Goal: Task Accomplishment & Management: Manage account settings

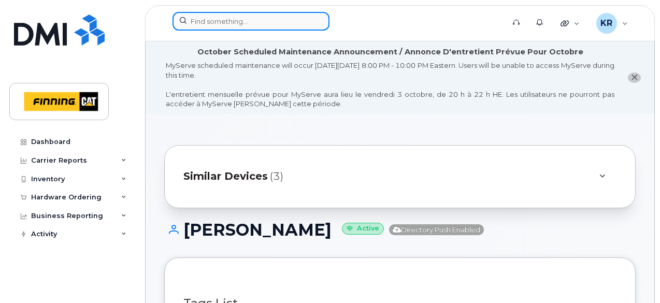
click at [289, 18] on input at bounding box center [250, 21] width 157 height 19
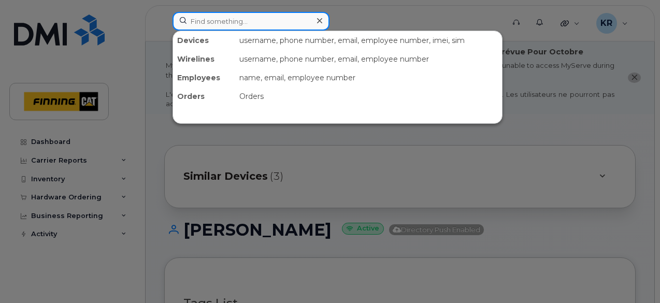
paste input "[PERSON_NAME]"
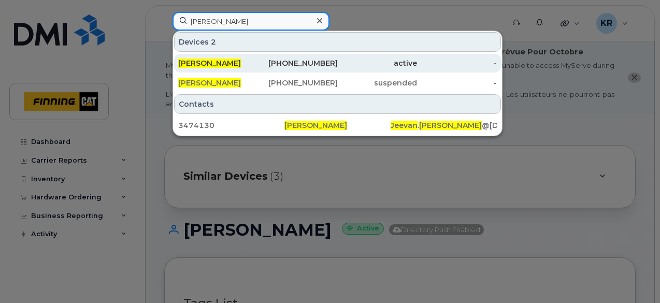
type input "[PERSON_NAME]"
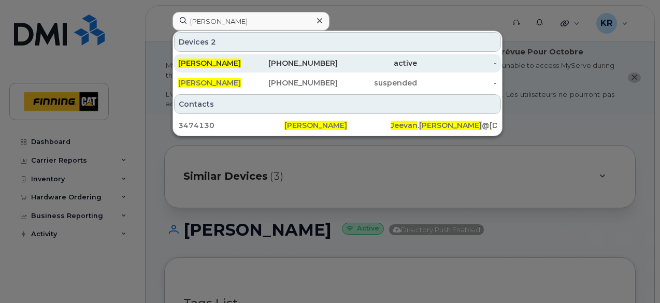
click at [324, 64] on div "672-727-1287" at bounding box center [298, 63] width 80 height 10
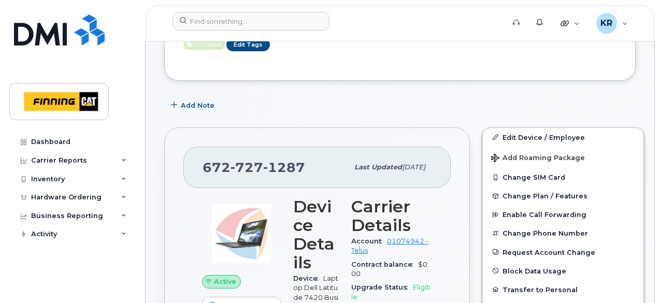
scroll to position [327, 0]
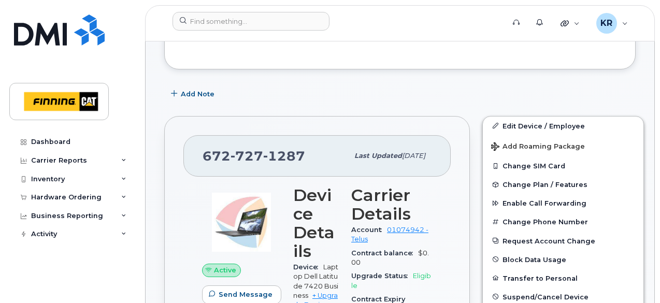
drag, startPoint x: 659, startPoint y: 67, endPoint x: 658, endPoint y: 40, distance: 26.9
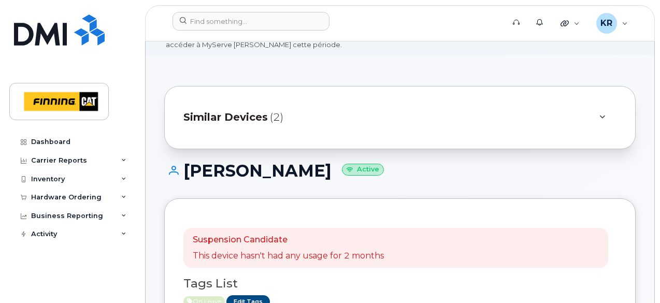
scroll to position [39, 0]
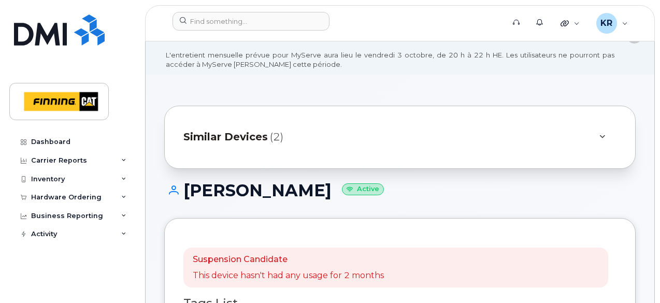
click at [256, 137] on span "Similar Devices" at bounding box center [225, 136] width 84 height 15
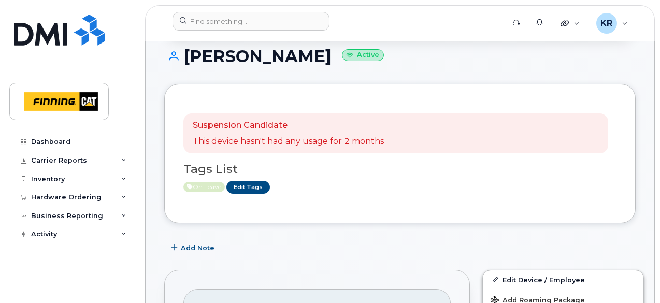
scroll to position [245, 0]
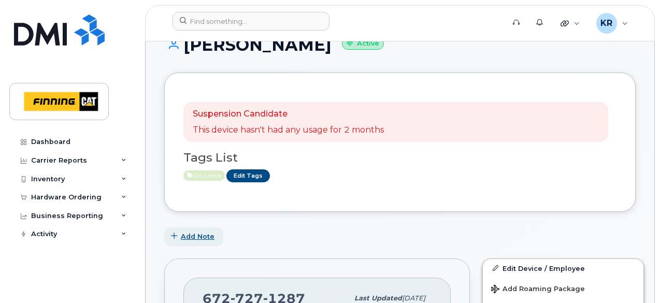
click at [205, 233] on span "Add Note" at bounding box center [198, 236] width 34 height 10
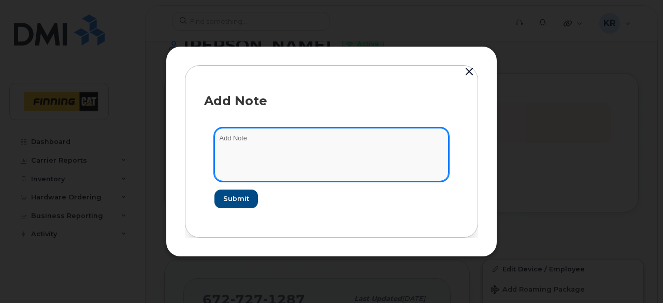
click at [260, 150] on textarea at bounding box center [331, 154] width 234 height 53
type textarea "T - Sept 19/25"
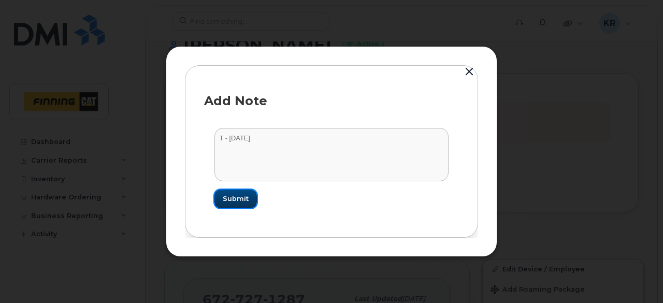
click at [237, 199] on span "Submit" at bounding box center [236, 199] width 26 height 10
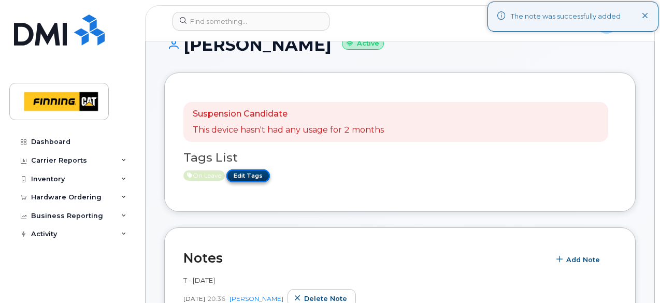
click at [244, 177] on link "Edit Tags" at bounding box center [248, 175] width 44 height 13
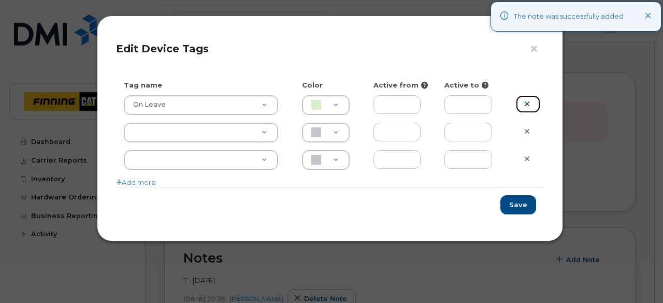
click at [531, 102] on link at bounding box center [528, 104] width 24 height 18
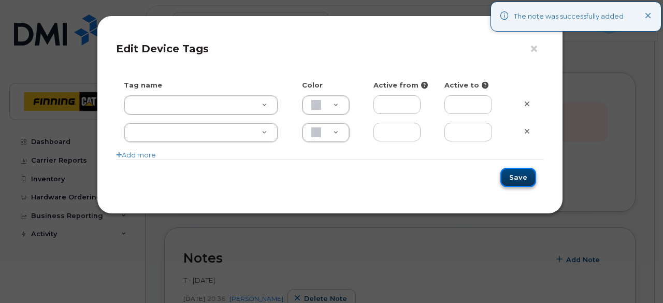
click at [526, 172] on button "Save" at bounding box center [518, 177] width 36 height 19
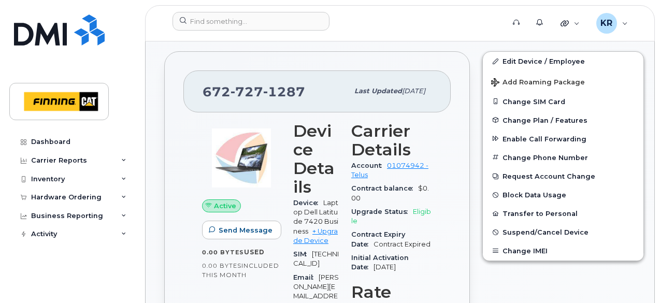
scroll to position [552, 0]
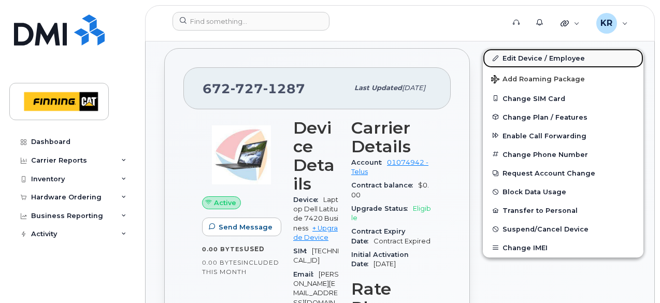
click at [517, 56] on link "Edit Device / Employee" at bounding box center [563, 58] width 161 height 19
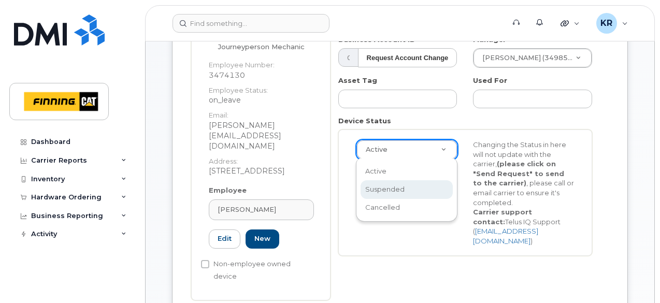
scroll to position [0, 3]
select select "suspended"
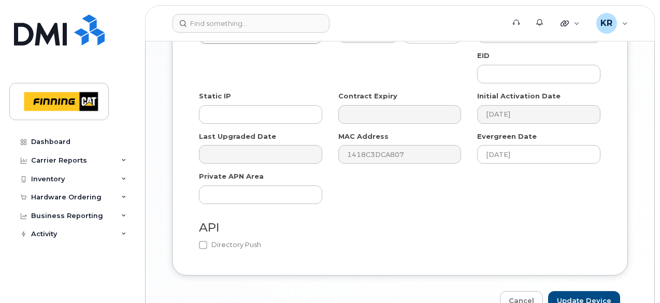
scroll to position [843, 0]
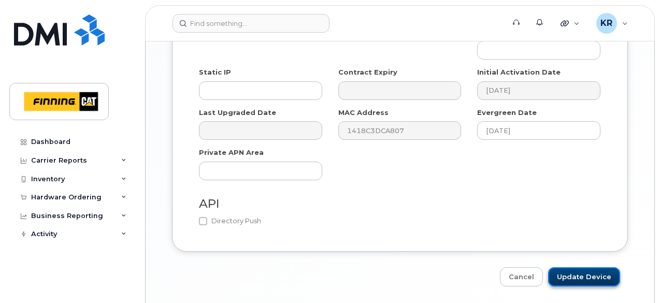
click at [592, 267] on input "Update Device" at bounding box center [584, 276] width 72 height 19
type input "Saving..."
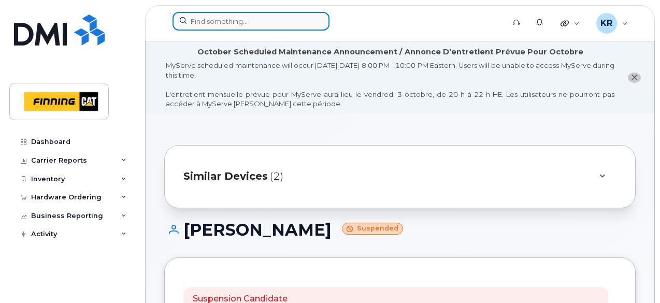
click at [220, 25] on input at bounding box center [250, 21] width 157 height 19
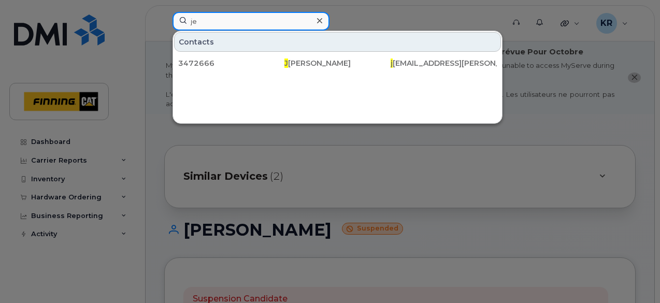
type input "j"
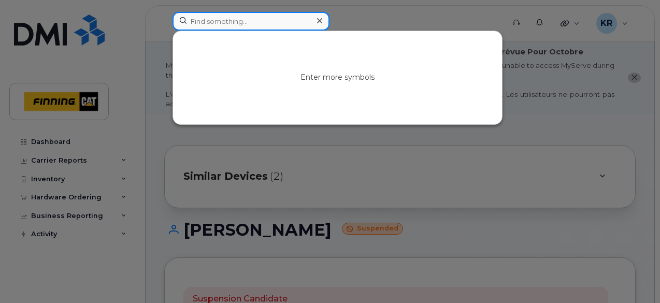
click at [268, 17] on input at bounding box center [250, 21] width 157 height 19
paste input "Karunya Job"
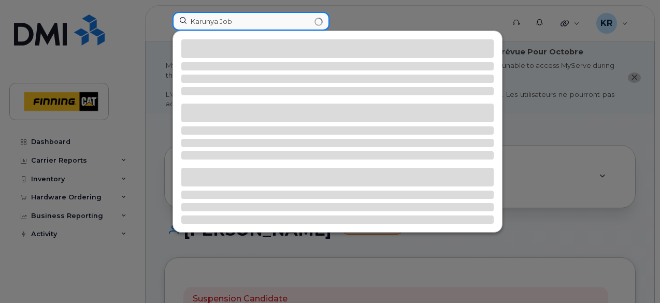
type input "Karunya Job"
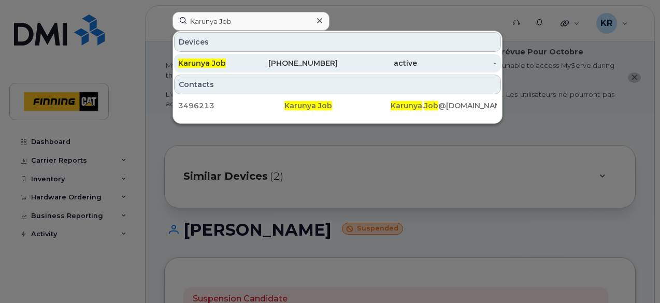
click at [312, 62] on div "250-321-5912" at bounding box center [298, 63] width 80 height 10
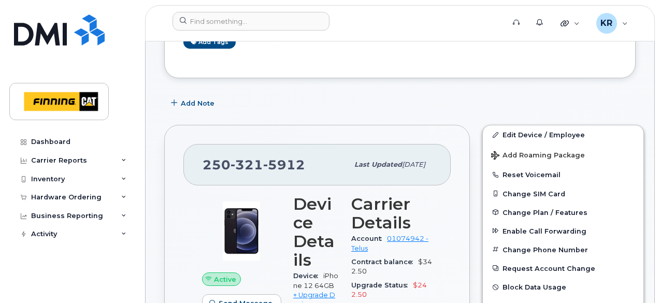
scroll to position [164, 0]
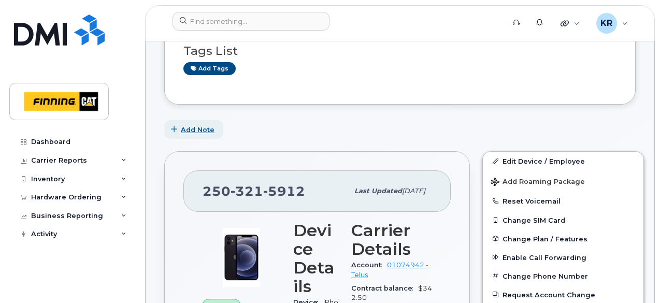
click at [192, 126] on span "Add Note" at bounding box center [198, 130] width 34 height 10
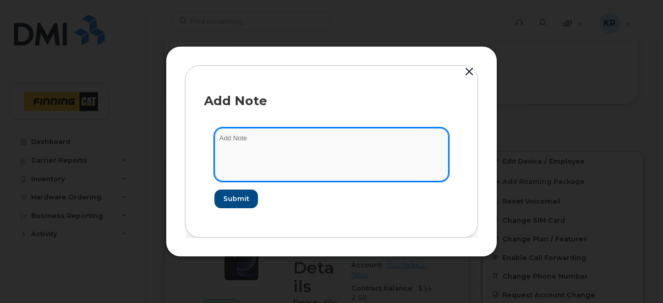
click at [260, 152] on textarea at bounding box center [331, 154] width 234 height 53
type textarea "T- Sept 19/25"
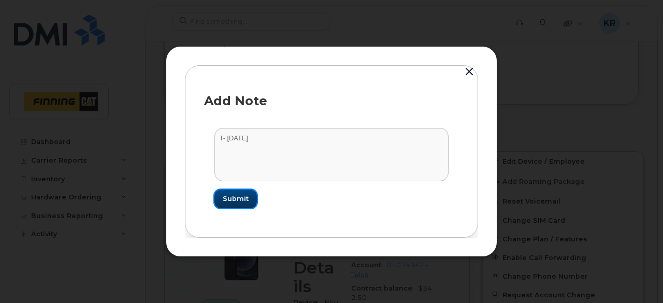
click at [234, 201] on span "Submit" at bounding box center [236, 199] width 26 height 10
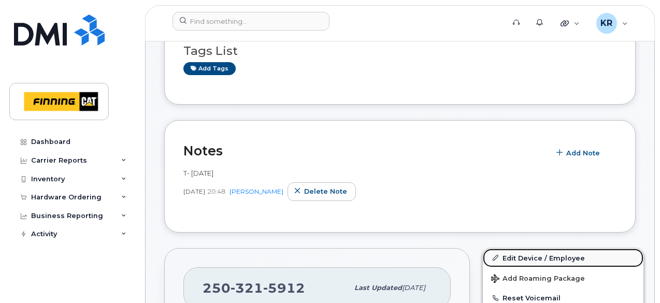
click at [525, 259] on link "Edit Device / Employee" at bounding box center [563, 258] width 161 height 19
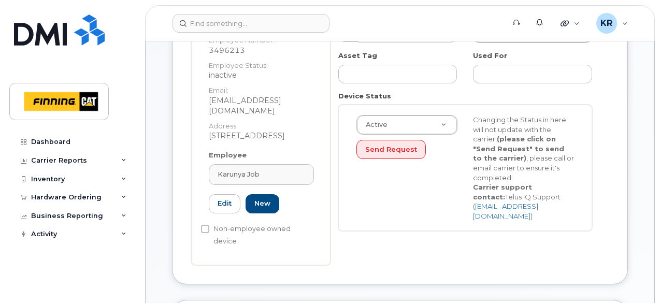
scroll to position [314, 0]
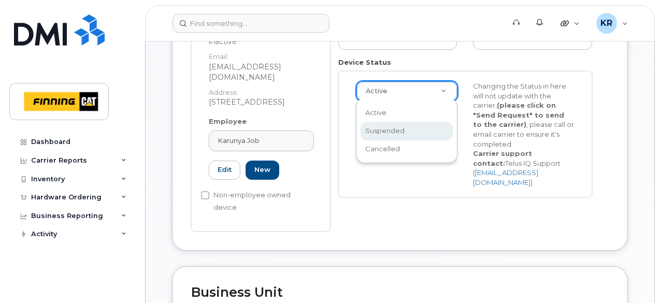
select select "suspended"
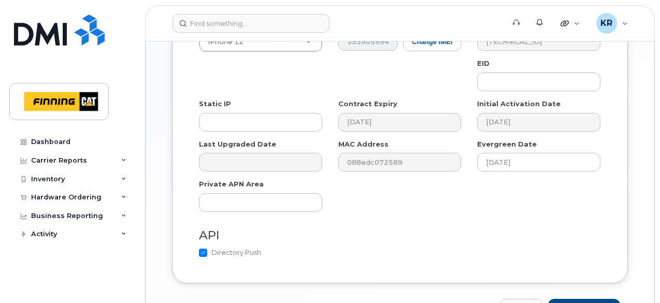
scroll to position [843, 0]
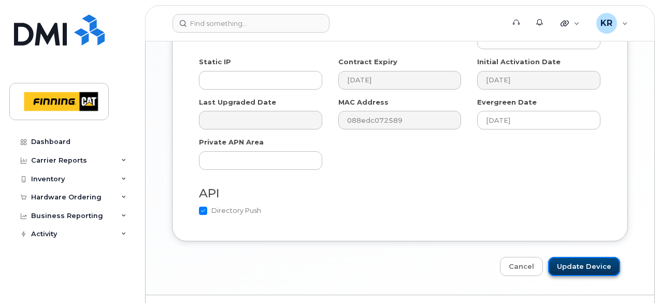
click at [581, 257] on input "Update Device" at bounding box center [584, 266] width 72 height 19
type input "Saving..."
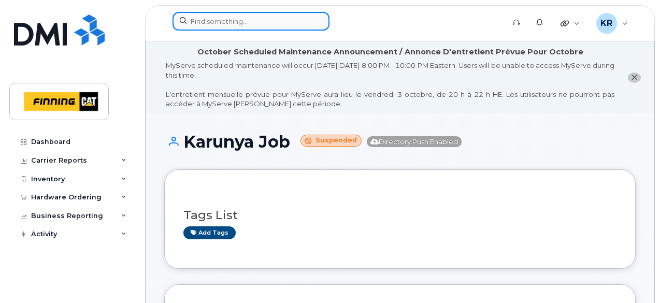
click at [232, 17] on input at bounding box center [250, 21] width 157 height 19
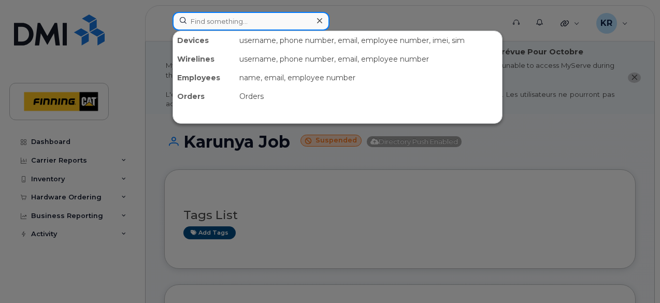
paste input "[PERSON_NAME]"
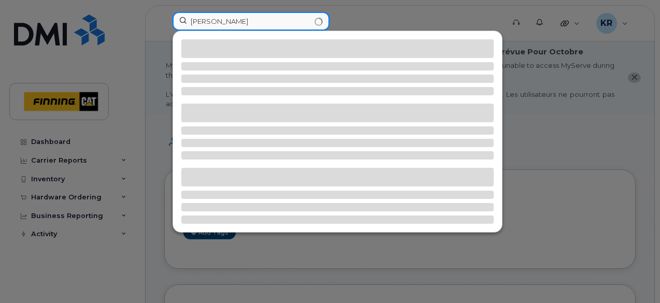
type input "[PERSON_NAME]"
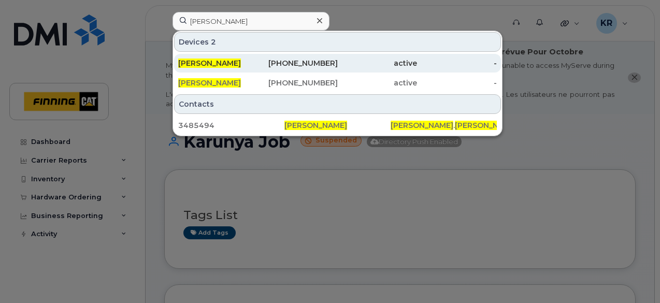
click at [340, 62] on div "active" at bounding box center [378, 63] width 80 height 10
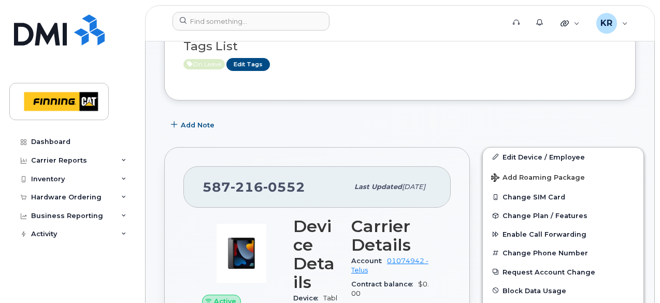
scroll to position [267, 0]
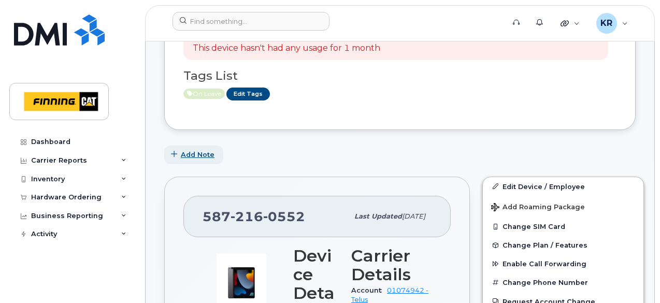
click at [208, 157] on span "Add Note" at bounding box center [198, 155] width 34 height 10
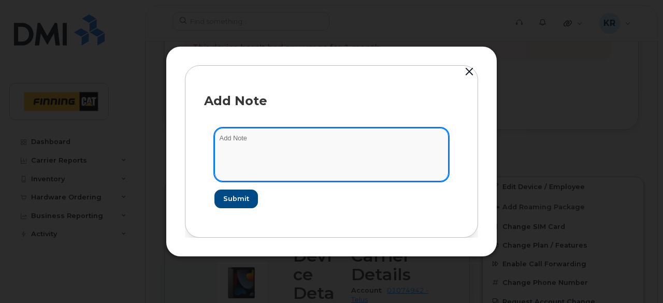
click at [249, 148] on textarea at bounding box center [331, 154] width 234 height 53
type textarea "T - [DATE]"
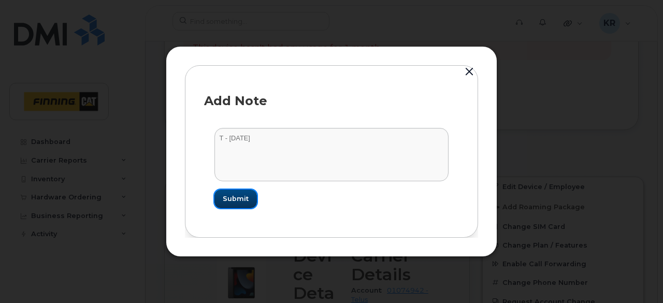
click at [239, 197] on span "Submit" at bounding box center [236, 199] width 26 height 10
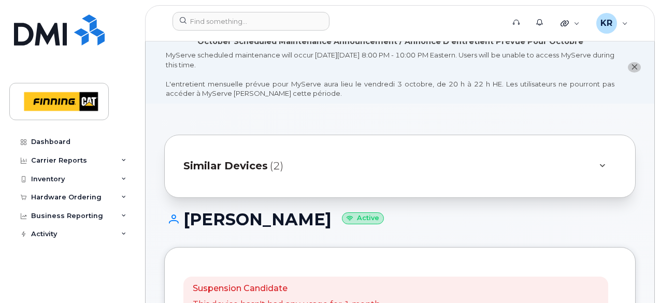
scroll to position [0, 0]
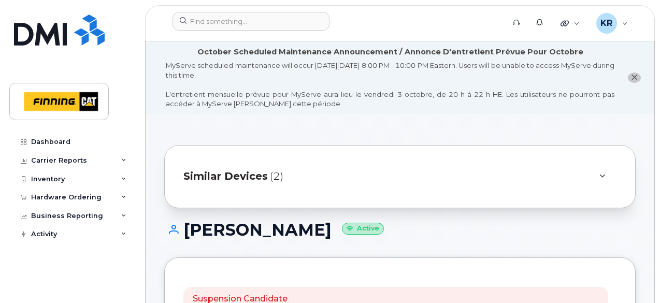
click at [237, 168] on div "Similar Devices (2)" at bounding box center [385, 176] width 404 height 25
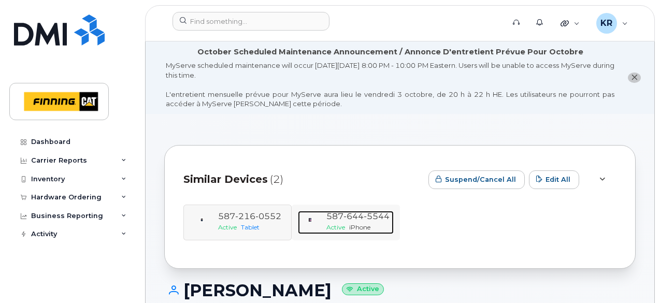
click at [374, 212] on span "5544" at bounding box center [377, 216] width 26 height 10
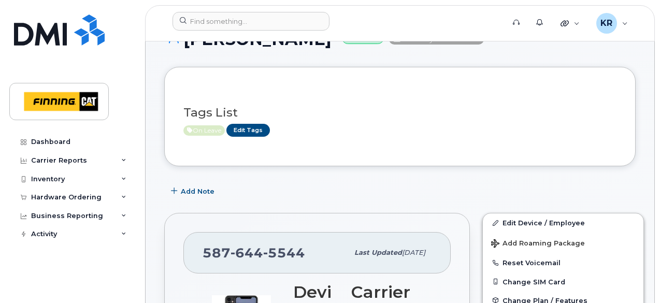
scroll to position [194, 0]
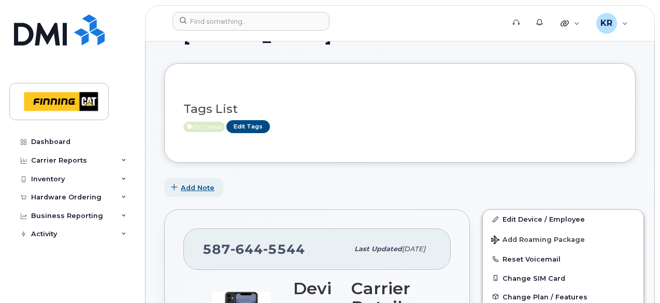
click at [201, 183] on span "Add Note" at bounding box center [198, 188] width 34 height 10
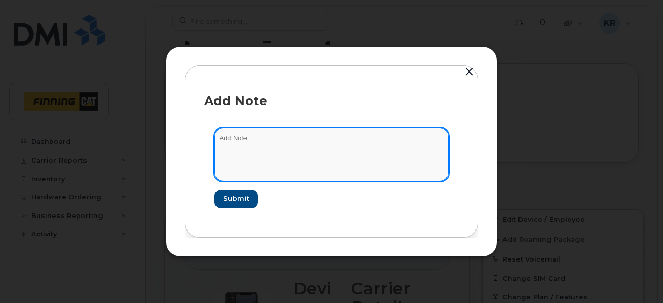
click at [284, 149] on textarea at bounding box center [331, 154] width 234 height 53
type textarea "T - Sept 9/25"
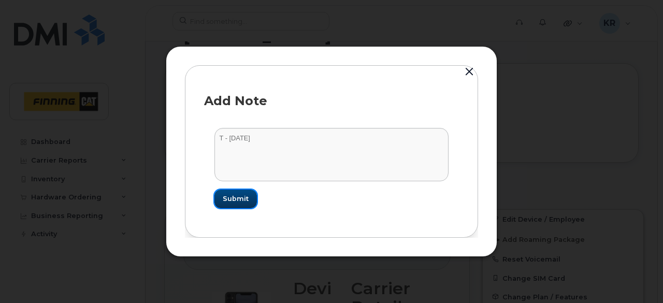
click at [237, 196] on span "Submit" at bounding box center [236, 199] width 26 height 10
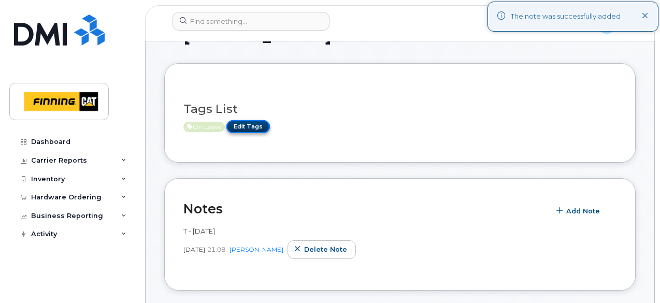
click at [254, 126] on link "Edit Tags" at bounding box center [248, 126] width 44 height 13
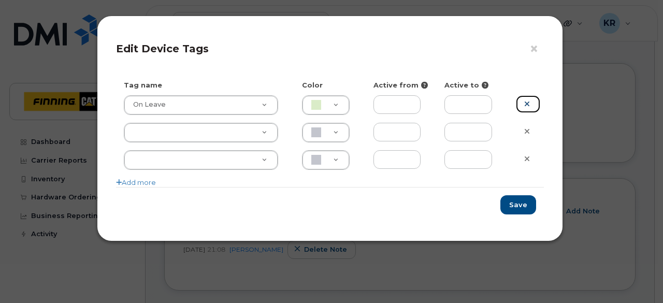
click at [529, 106] on icon at bounding box center [527, 104] width 6 height 8
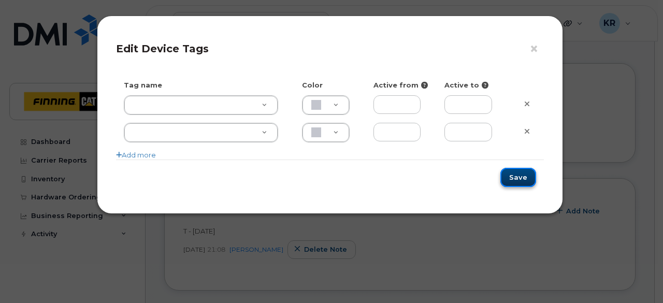
click at [517, 177] on button "Save" at bounding box center [518, 177] width 36 height 19
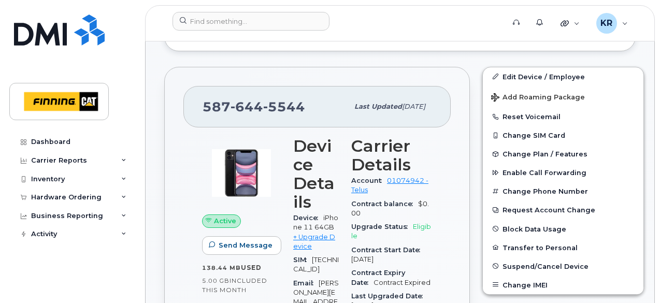
scroll to position [423, 0]
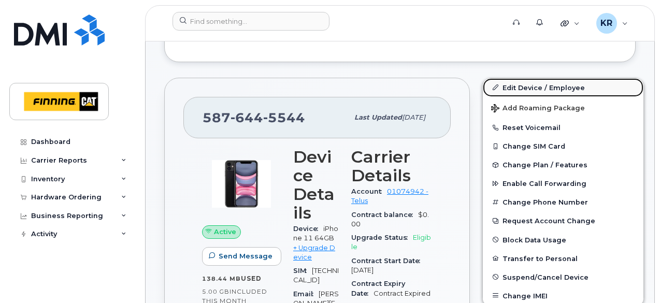
click at [560, 89] on link "Edit Device / Employee" at bounding box center [563, 87] width 161 height 19
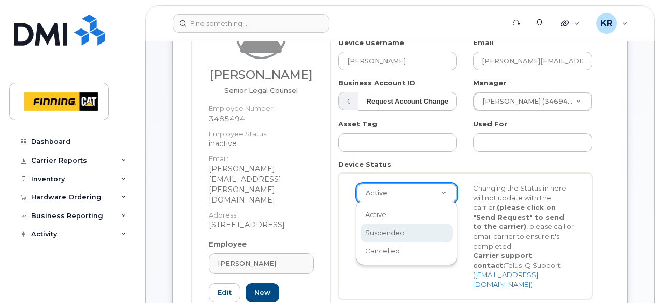
scroll to position [0, 3]
select select "suspended"
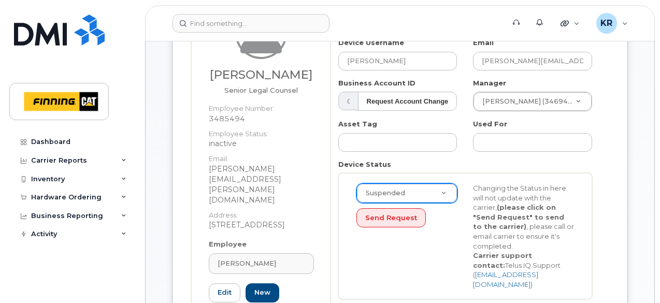
drag, startPoint x: 659, startPoint y: 72, endPoint x: 662, endPoint y: 210, distance: 137.8
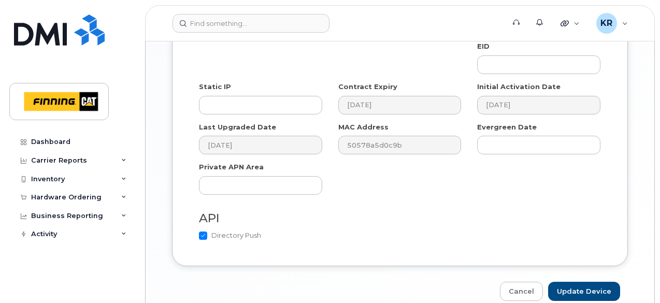
scroll to position [843, 0]
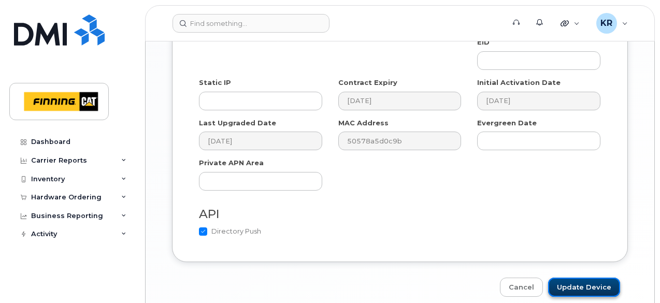
click at [590, 278] on input "Update Device" at bounding box center [584, 287] width 72 height 19
type input "Saving..."
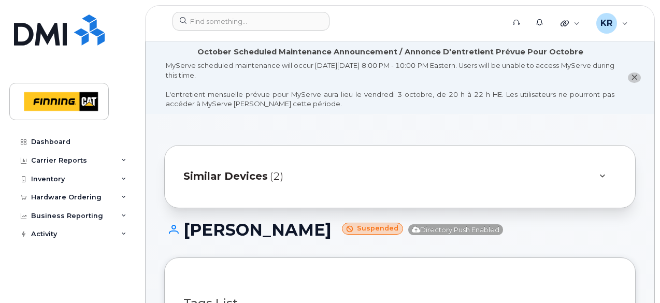
click at [223, 176] on span "Similar Devices" at bounding box center [225, 176] width 84 height 15
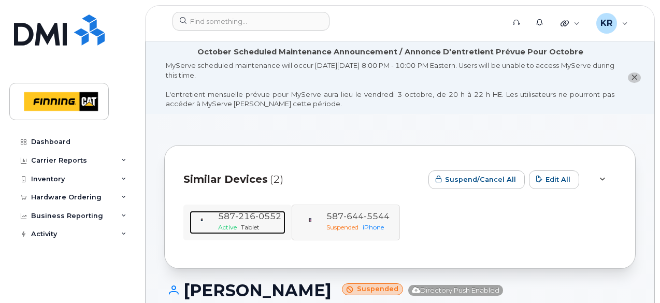
click at [242, 220] on span "216" at bounding box center [245, 216] width 20 height 10
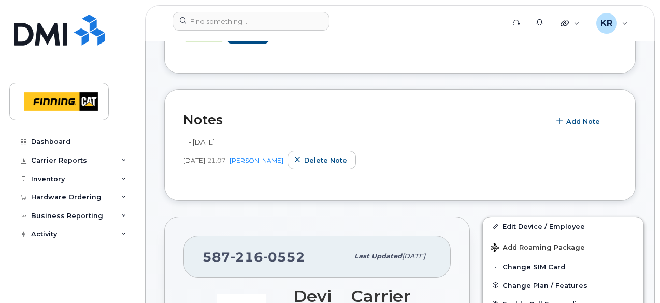
scroll to position [330, 0]
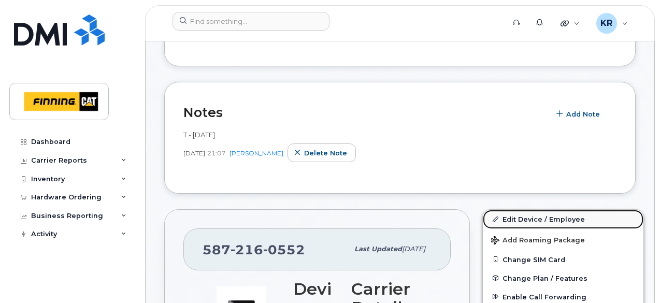
click at [524, 217] on link "Edit Device / Employee" at bounding box center [563, 219] width 161 height 19
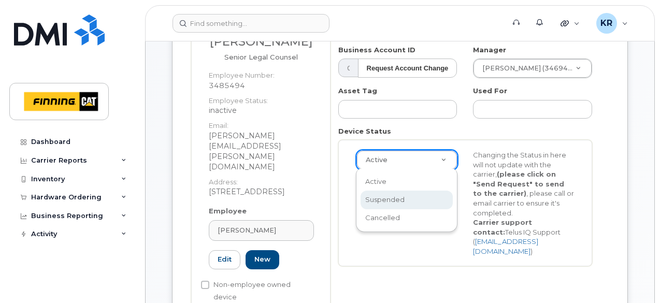
scroll to position [0, 3]
select select "suspended"
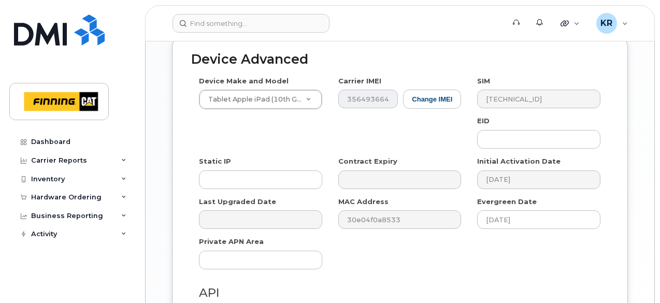
scroll to position [843, 0]
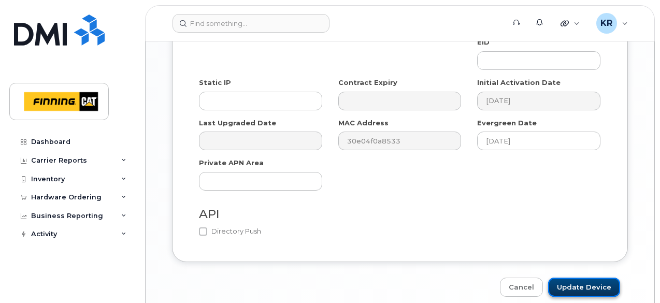
click at [596, 278] on input "Update Device" at bounding box center [584, 287] width 72 height 19
type input "Saving..."
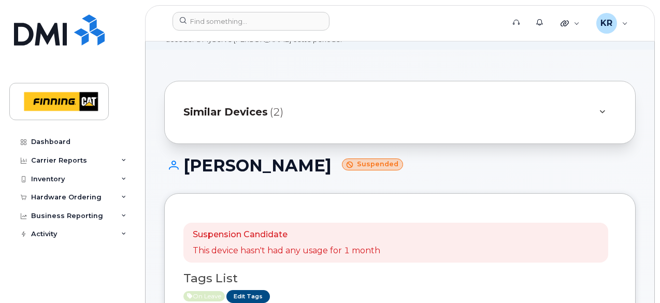
scroll to position [30, 0]
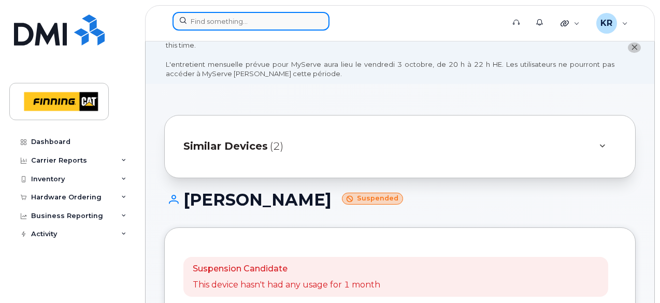
click at [195, 19] on input at bounding box center [250, 21] width 157 height 19
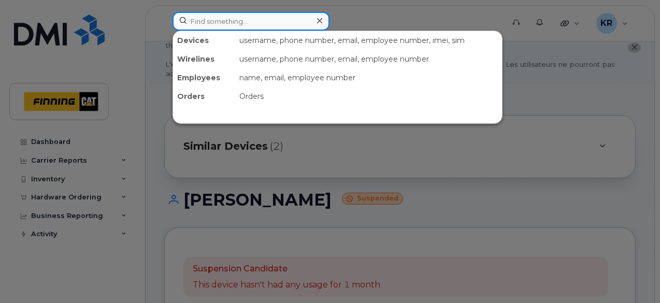
paste input "[PERSON_NAME]"
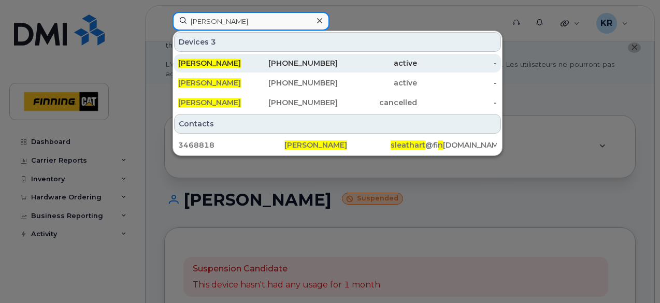
type input "[PERSON_NAME]"
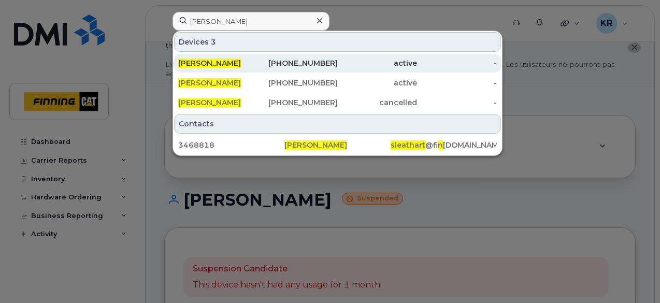
click at [315, 61] on div "368-992-0914" at bounding box center [298, 63] width 80 height 10
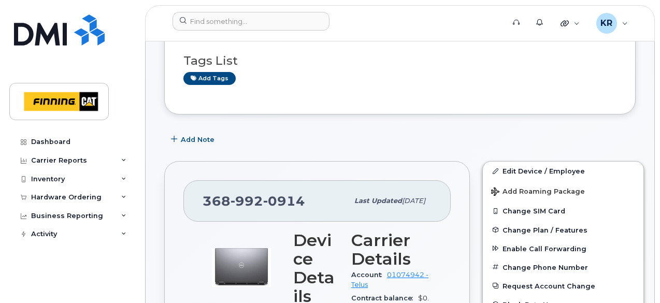
scroll to position [251, 0]
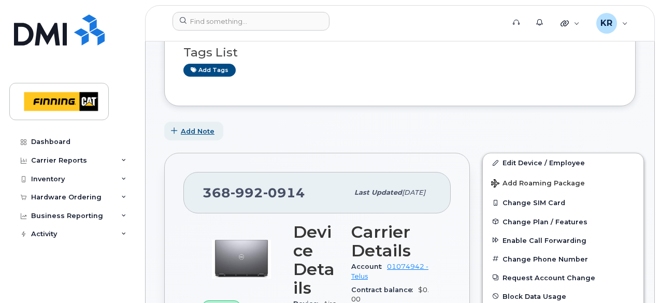
click at [199, 127] on span "Add Note" at bounding box center [198, 131] width 34 height 10
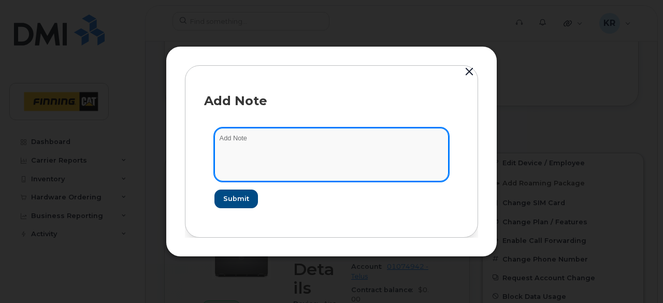
click at [264, 135] on textarea at bounding box center [331, 154] width 234 height 53
paste textarea "Terminate for [PERSON_NAME] effective on [DATE]"
type textarea "Terminate for [PERSON_NAME] effective on [DATE]"
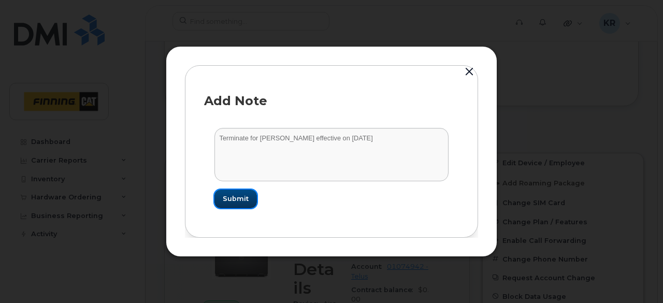
click at [237, 201] on span "Submit" at bounding box center [236, 199] width 26 height 10
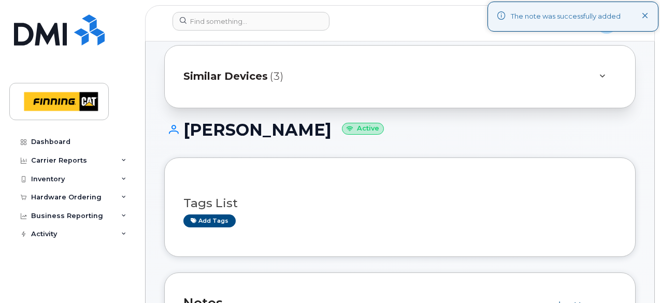
scroll to position [77, 0]
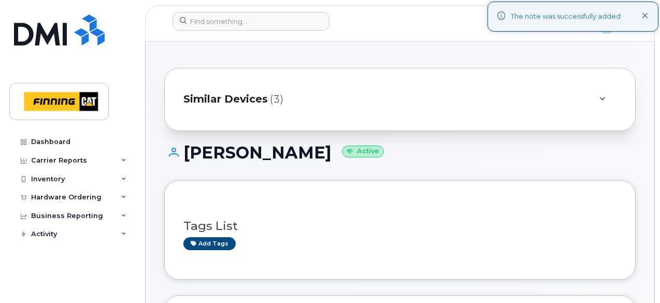
click at [247, 97] on span "Similar Devices" at bounding box center [225, 99] width 84 height 15
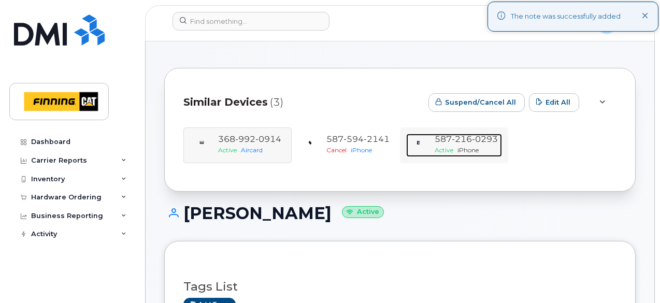
click at [458, 143] on span "216" at bounding box center [462, 139] width 20 height 10
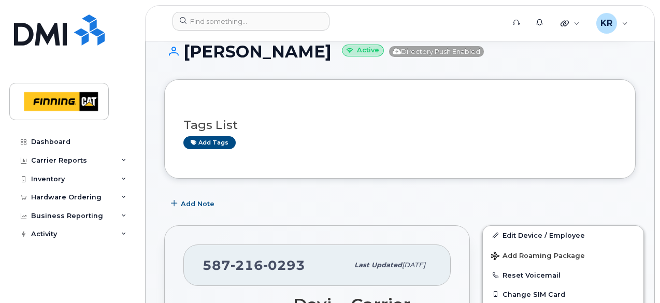
scroll to position [193, 0]
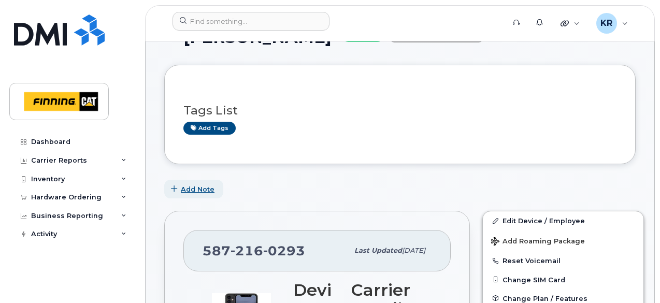
click at [202, 190] on span "Add Note" at bounding box center [198, 189] width 34 height 10
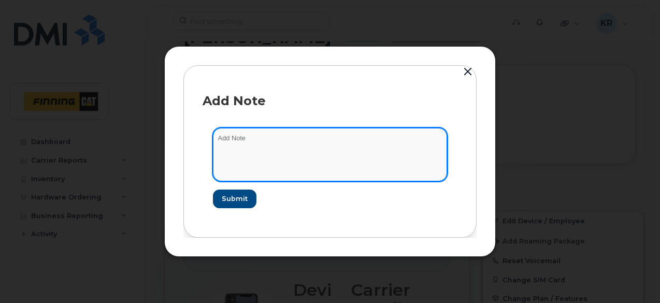
click at [297, 144] on textarea at bounding box center [330, 154] width 234 height 53
paste textarea "Terminate for [PERSON_NAME] effective on [DATE]"
type textarea "Terminate for [PERSON_NAME] effective on [DATE]"
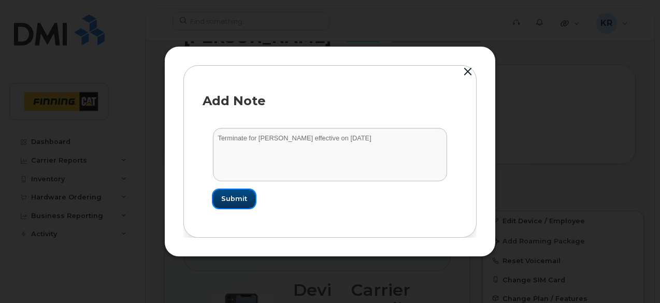
click at [231, 197] on span "Submit" at bounding box center [234, 199] width 26 height 10
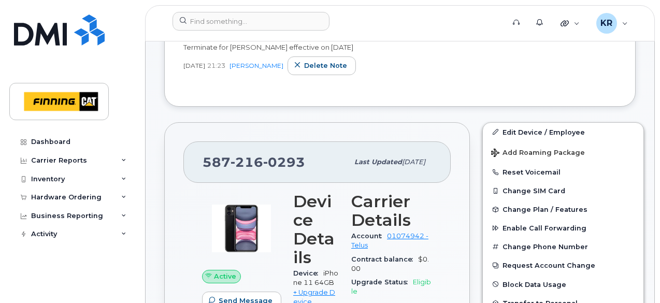
scroll to position [381, 0]
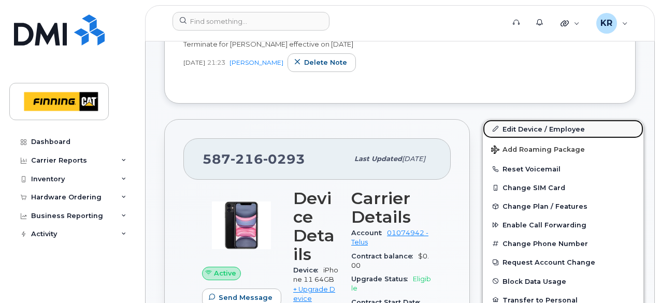
click at [517, 125] on link "Edit Device / Employee" at bounding box center [563, 129] width 161 height 19
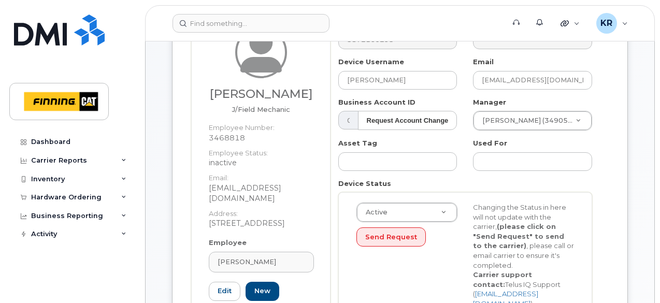
scroll to position [196, 0]
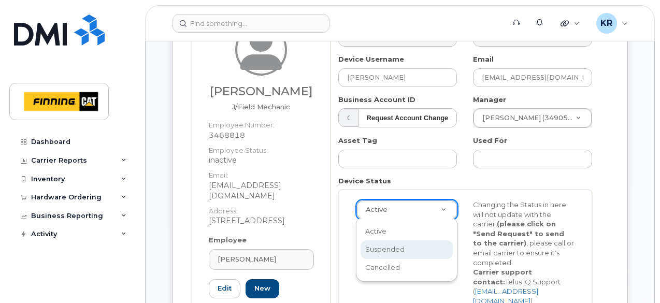
select select "suspended"
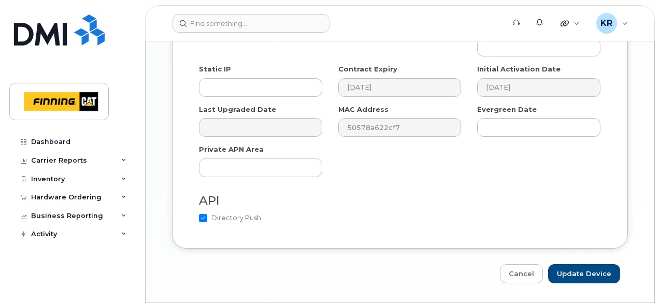
scroll to position [834, 0]
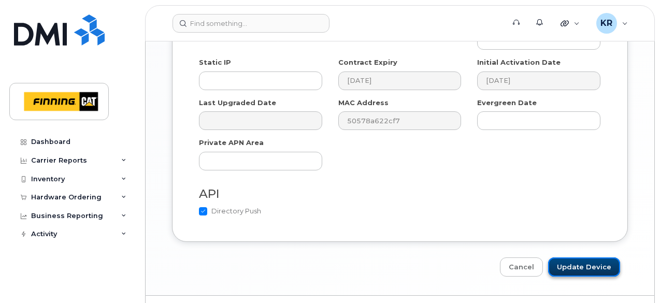
click at [585, 257] on input "Update Device" at bounding box center [584, 266] width 72 height 19
type input "Saving..."
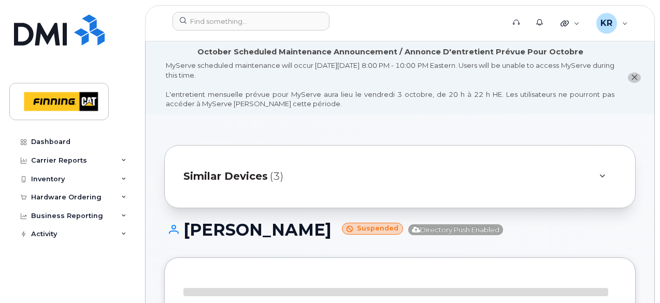
drag, startPoint x: 0, startPoint y: 0, endPoint x: 631, endPoint y: 46, distance: 632.4
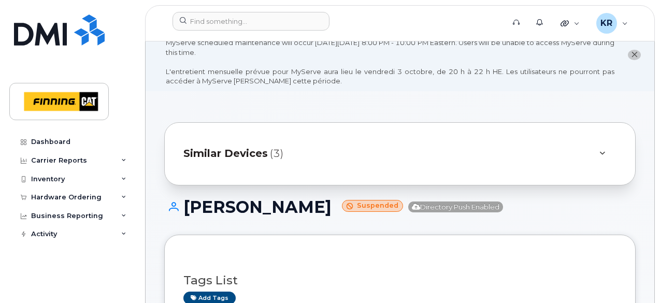
scroll to position [6, 0]
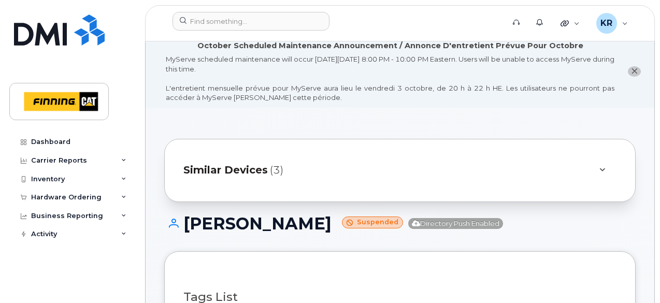
click at [232, 171] on span "Similar Devices" at bounding box center [225, 170] width 84 height 15
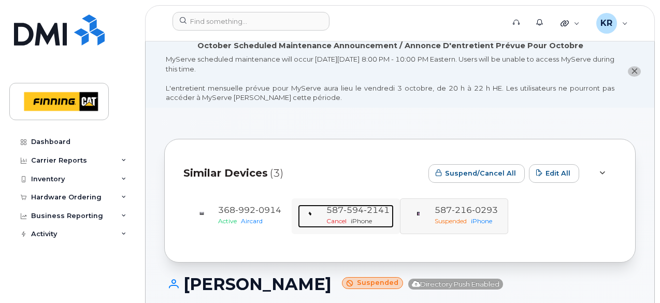
click at [364, 214] on span "2141" at bounding box center [377, 210] width 26 height 10
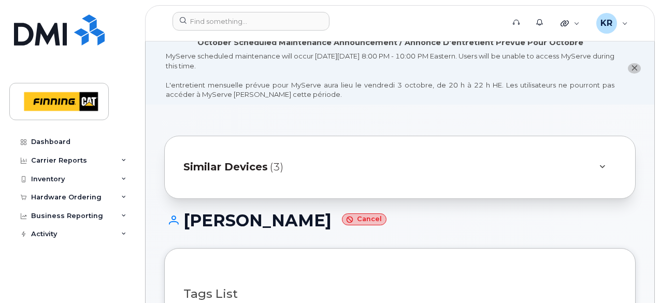
scroll to position [2, 0]
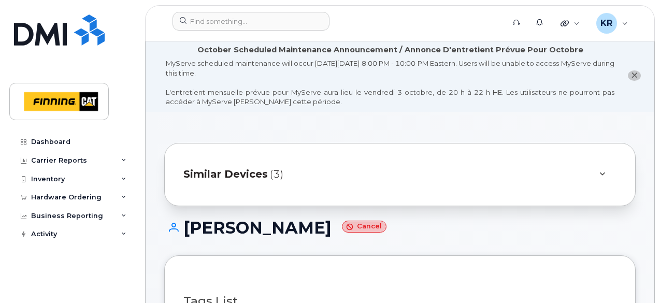
click at [258, 171] on span "Similar Devices" at bounding box center [225, 174] width 84 height 15
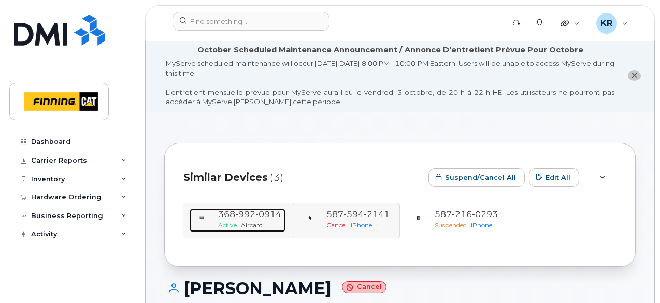
click at [253, 219] on div "368 992 0914" at bounding box center [249, 215] width 63 height 12
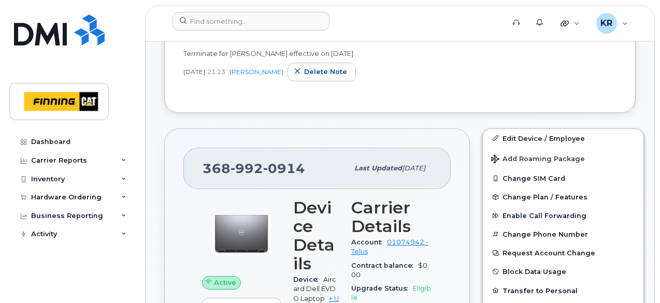
scroll to position [375, 0]
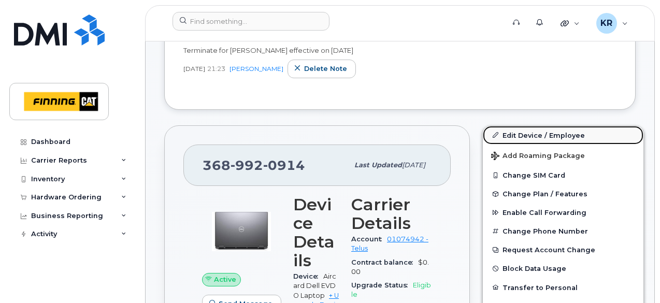
click at [521, 133] on link "Edit Device / Employee" at bounding box center [563, 135] width 161 height 19
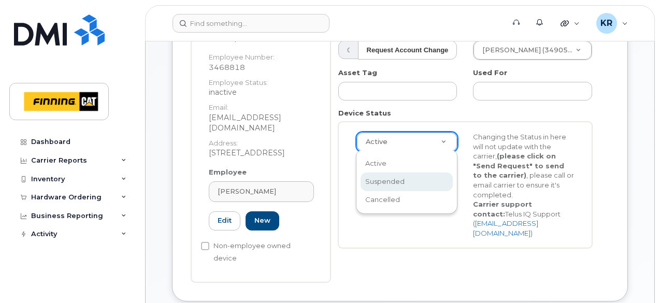
scroll to position [0, 3]
select select "suspended"
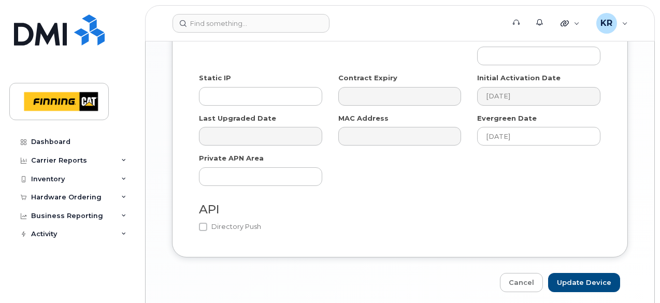
scroll to position [843, 0]
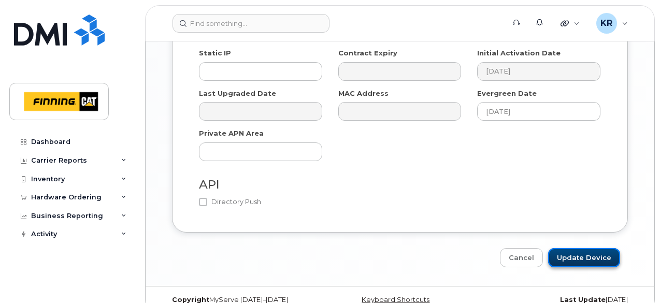
click at [587, 248] on input "Update Device" at bounding box center [584, 257] width 72 height 19
type input "Saving..."
